Goal: Complete application form

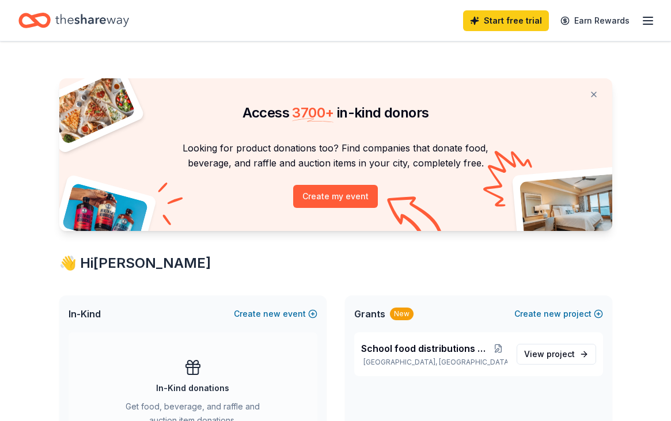
scroll to position [249, 0]
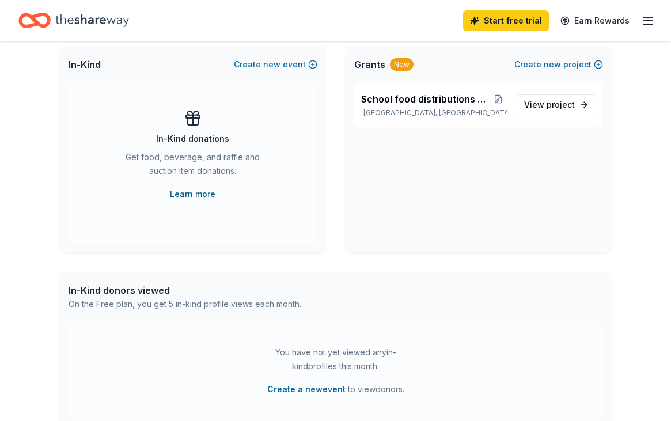
click at [208, 195] on link "Learn more" at bounding box center [192, 194] width 45 height 14
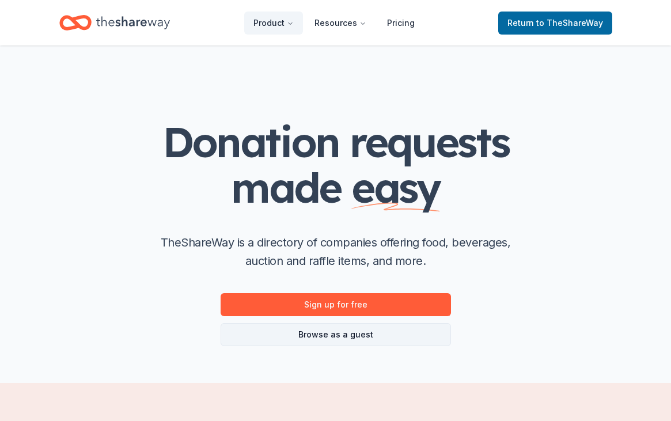
click at [367, 337] on link "Browse as a guest" at bounding box center [335, 334] width 230 height 23
click at [347, 341] on link "Browse as a guest" at bounding box center [335, 334] width 230 height 23
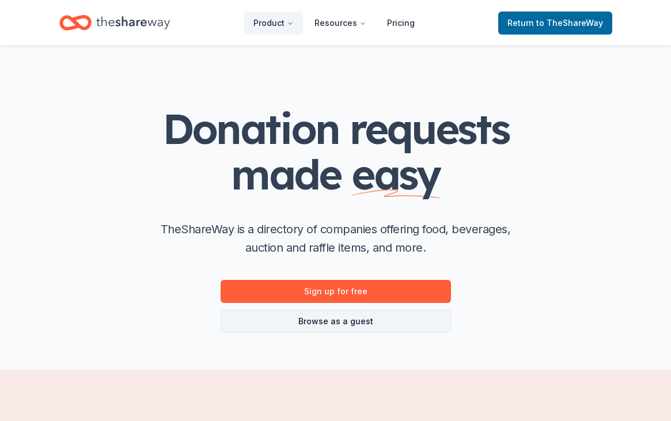
scroll to position [17, 0]
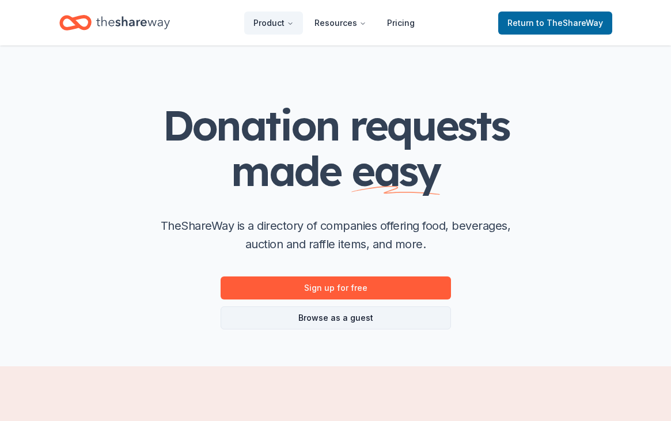
click at [338, 322] on link "Browse as a guest" at bounding box center [335, 317] width 230 height 23
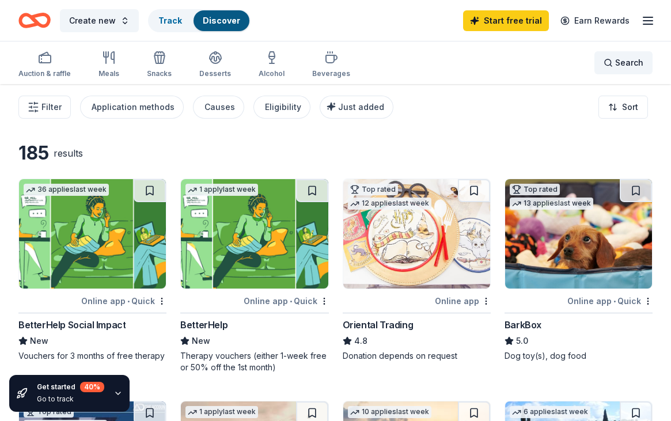
click at [626, 60] on span "Search" at bounding box center [629, 63] width 28 height 14
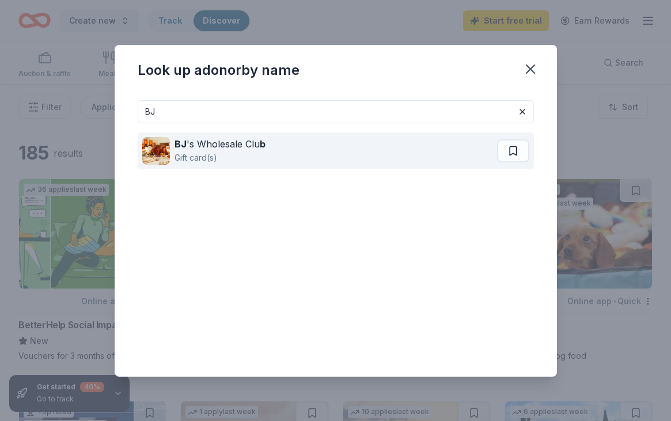
type input "BJ"
click at [389, 145] on div "BJ 's Wholesale Clu b Gift card(s)" at bounding box center [319, 150] width 355 height 37
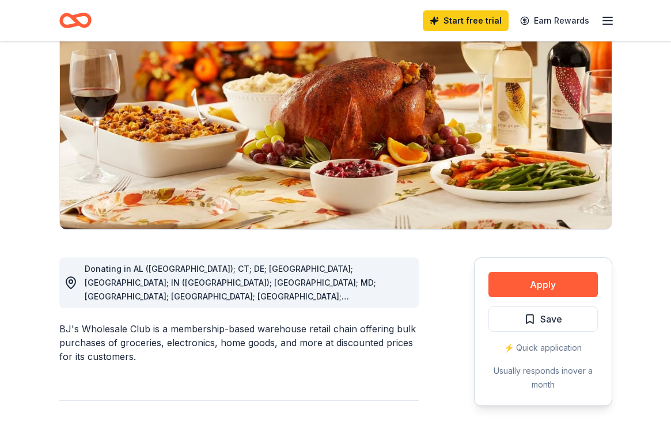
scroll to position [121, 0]
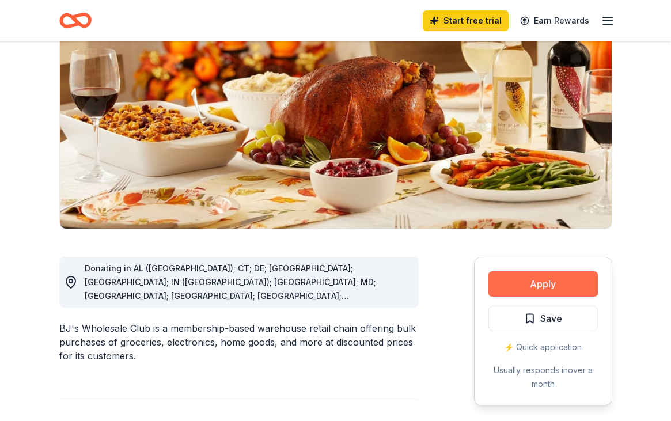
click at [537, 289] on button "Apply" at bounding box center [542, 283] width 109 height 25
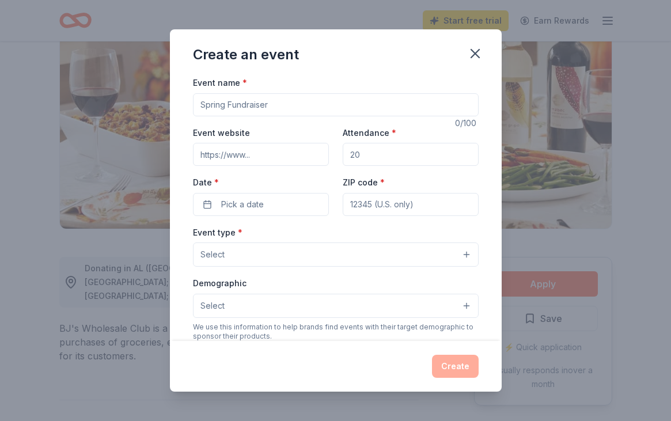
scroll to position [0, 0]
click at [303, 109] on input "Event name *" at bounding box center [336, 104] width 286 height 23
click at [196, 106] on input "It's all Love" at bounding box center [336, 104] width 286 height 23
click at [282, 102] on input "Flex & It's all Love" at bounding box center [336, 104] width 286 height 23
type input "Flex & It's all Love Food Justice Event"
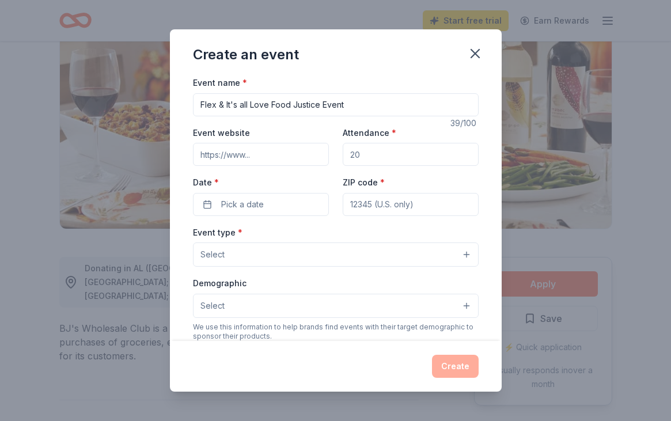
click at [371, 151] on input "Attendance *" at bounding box center [411, 154] width 136 height 23
type input "2"
type input "30"
click at [253, 200] on span "Pick a date" at bounding box center [242, 204] width 43 height 14
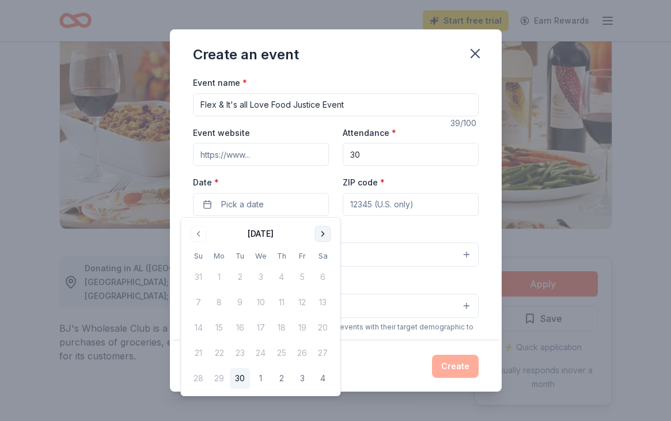
click at [320, 233] on button "Go to next month" at bounding box center [323, 234] width 16 height 16
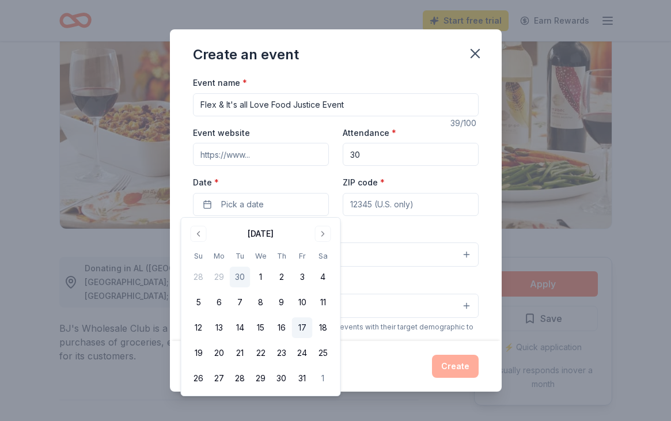
click at [301, 321] on button "17" at bounding box center [302, 327] width 21 height 21
click at [383, 204] on input "ZIP code *" at bounding box center [411, 204] width 136 height 23
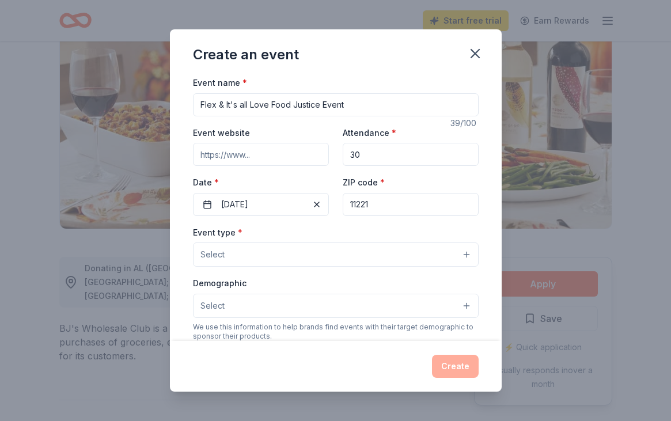
type input "11221"
click at [294, 252] on button "Select" at bounding box center [336, 254] width 286 height 24
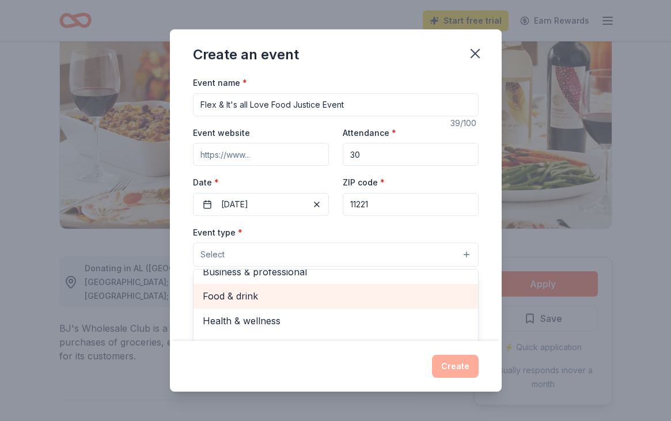
click at [290, 288] on span "Food & drink" at bounding box center [336, 295] width 266 height 15
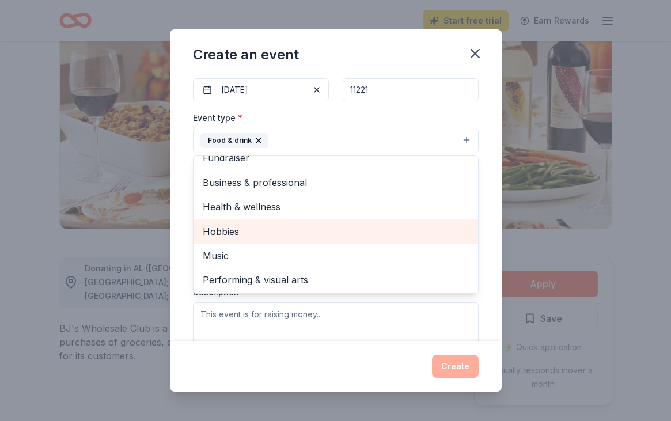
scroll to position [127, 0]
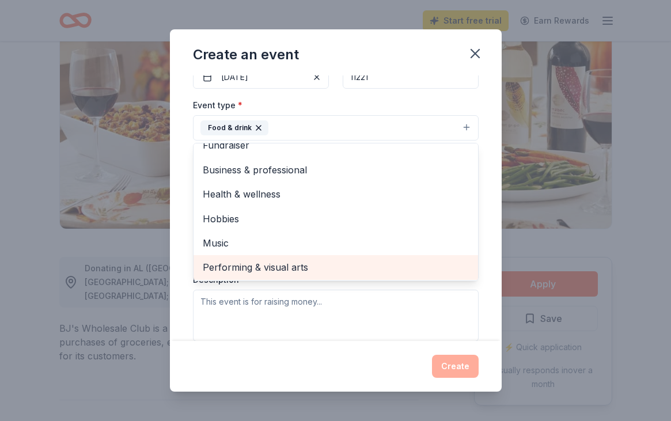
click at [284, 269] on span "Performing & visual arts" at bounding box center [336, 267] width 266 height 15
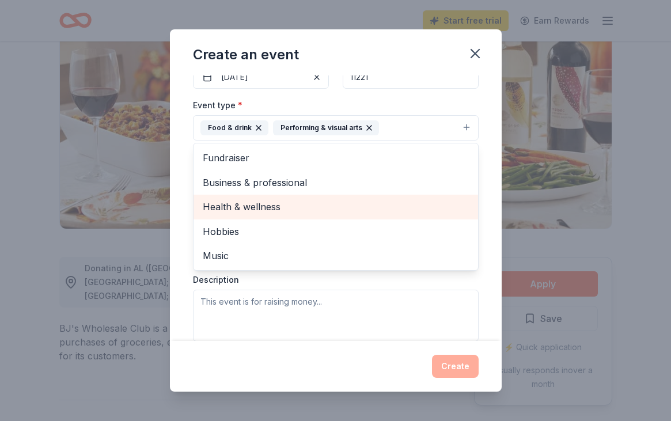
click at [284, 199] on span "Health & wellness" at bounding box center [336, 206] width 266 height 15
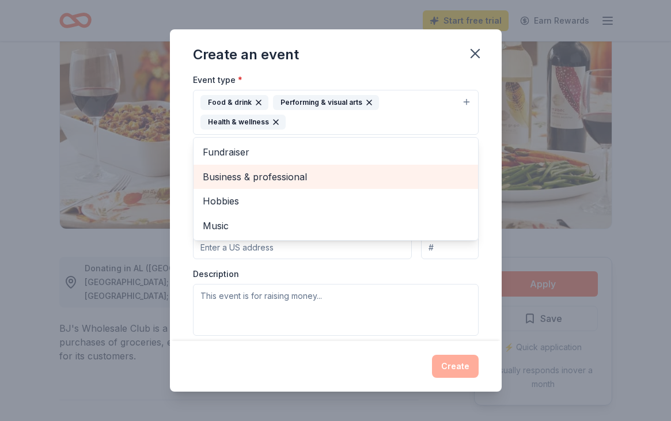
scroll to position [158, 0]
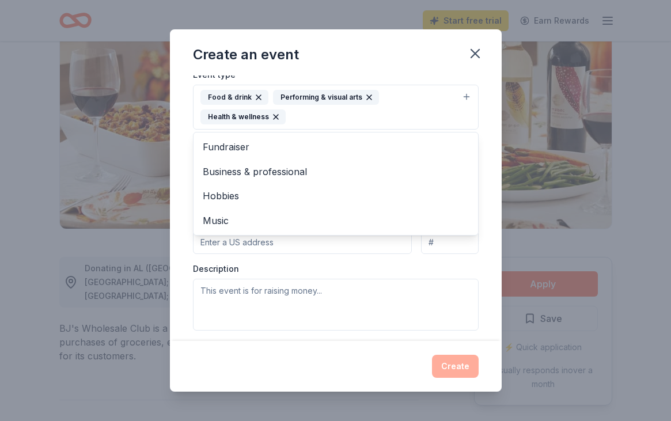
click at [273, 261] on div "Event type * Food & drink Performing & visual arts Health & wellness Fundraiser…" at bounding box center [336, 198] width 286 height 263
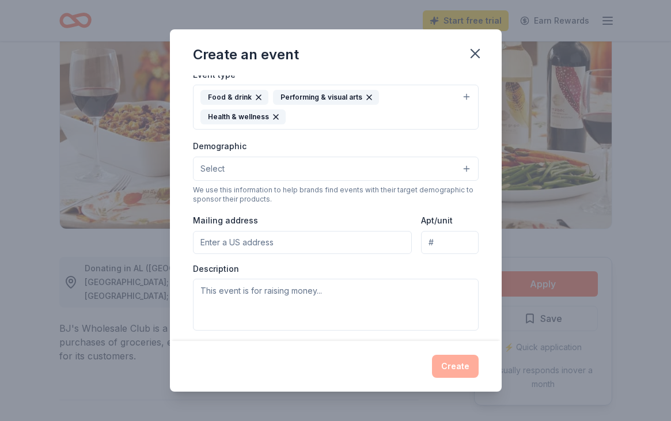
click at [261, 239] on input "Mailing address" at bounding box center [302, 242] width 219 height 23
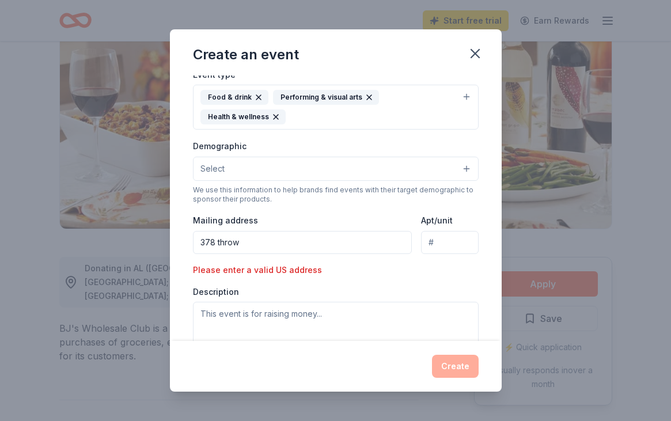
click at [248, 248] on input "378 throw" at bounding box center [302, 242] width 219 height 23
click at [254, 235] on input "378 throop" at bounding box center [302, 242] width 219 height 23
click at [263, 260] on div "Event type * Food & drink Performing & visual arts Health & wellness Demographi…" at bounding box center [336, 210] width 286 height 286
click at [261, 242] on input "378 throop" at bounding box center [302, 242] width 219 height 23
click at [250, 246] on input "378 throop" at bounding box center [302, 242] width 219 height 23
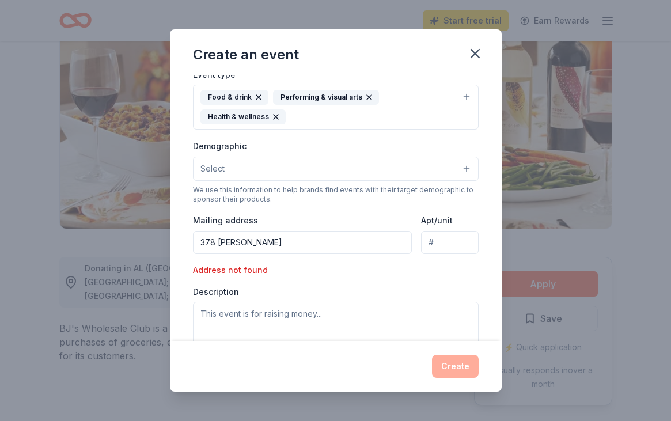
click at [261, 243] on input "378 throop" at bounding box center [302, 242] width 219 height 23
click at [254, 243] on input "378 throo" at bounding box center [302, 242] width 219 height 23
drag, startPoint x: 384, startPoint y: 258, endPoint x: 444, endPoint y: 256, distance: 60.5
click at [444, 256] on div "Event type * Food & drink Performing & visual arts Health & wellness Demographi…" at bounding box center [336, 210] width 286 height 286
click at [348, 238] on input "378 throop avenue Brooklyn, ny, use" at bounding box center [302, 242] width 219 height 23
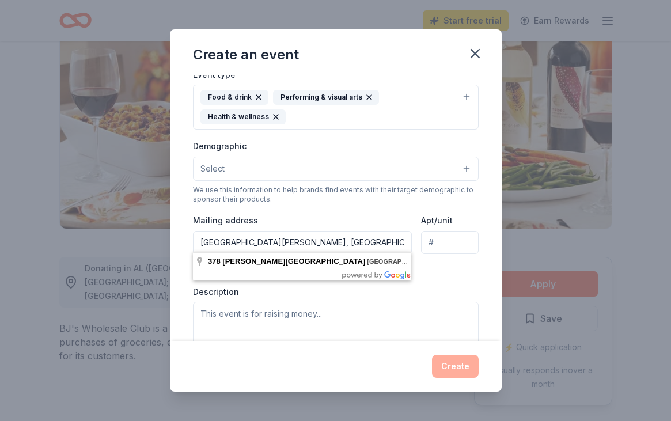
type input "378 throop avenue Brooklyn, ny, usa"
click at [430, 283] on div "Event type * Food & drink Performing & visual arts Health & wellness Demographi…" at bounding box center [336, 210] width 286 height 286
